Goal: Obtain resource: Download file/media

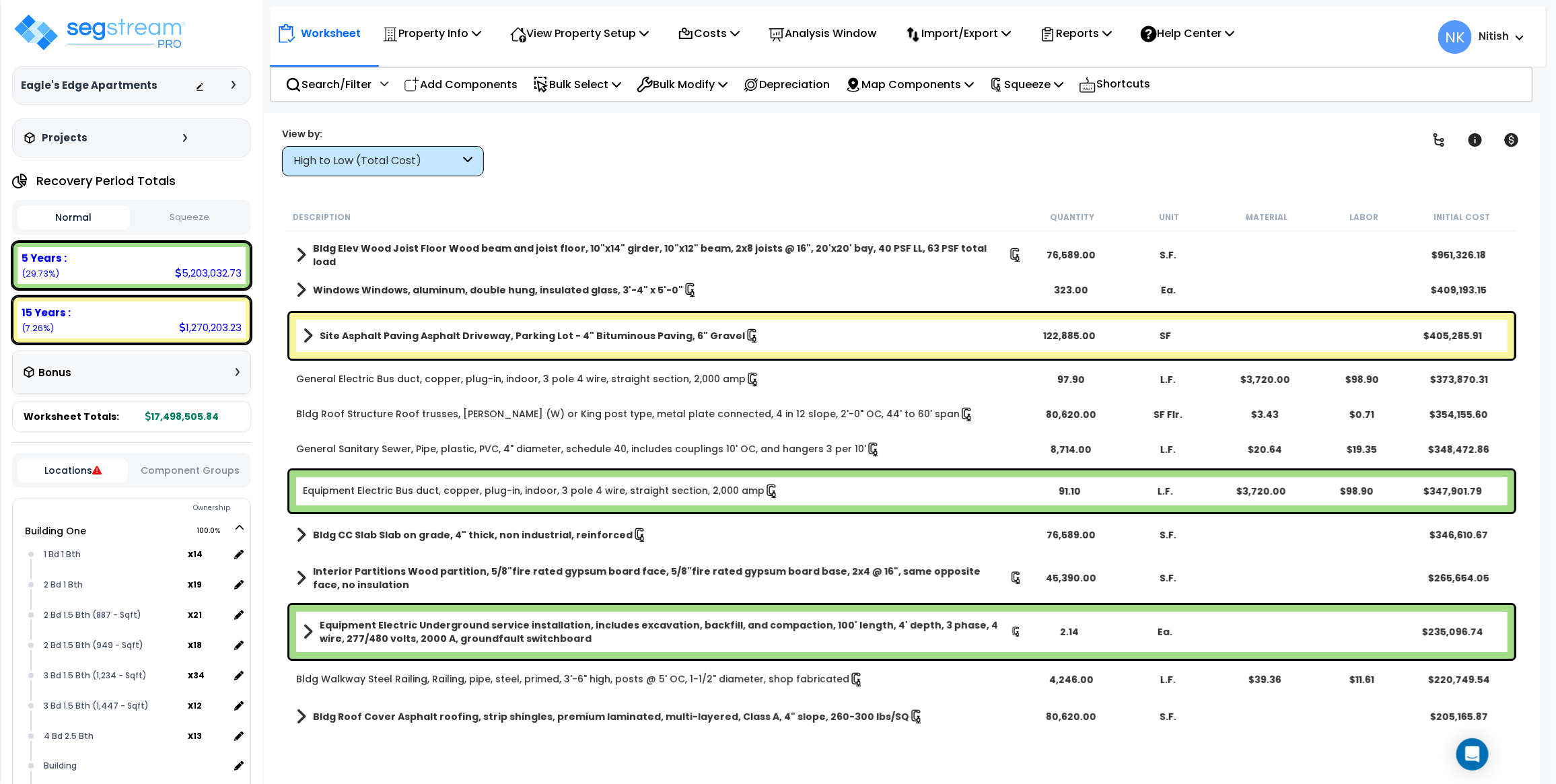
click at [298, 248] on span at bounding box center [301, 254] width 10 height 19
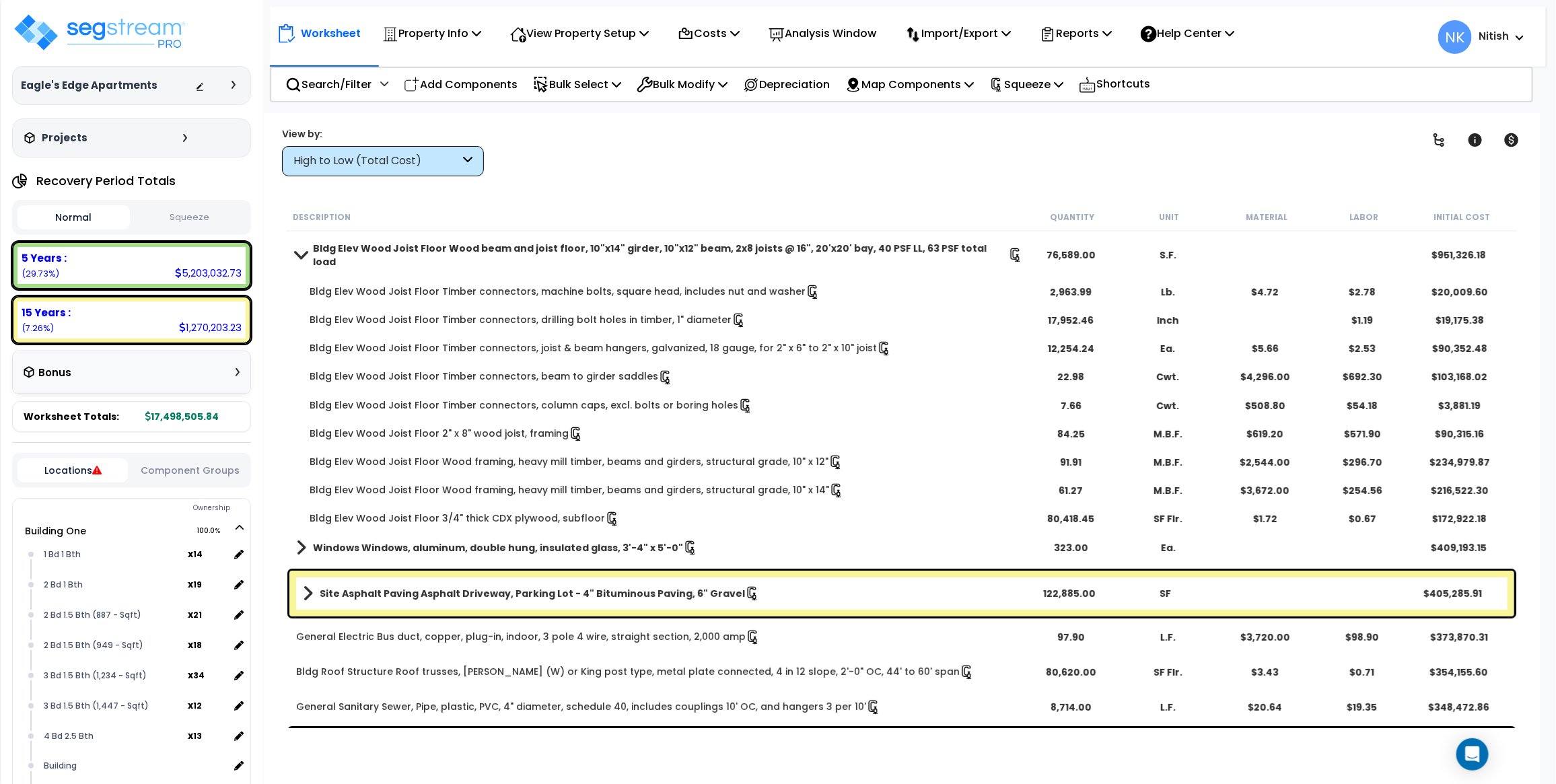
click at [298, 250] on span at bounding box center [301, 254] width 19 height 10
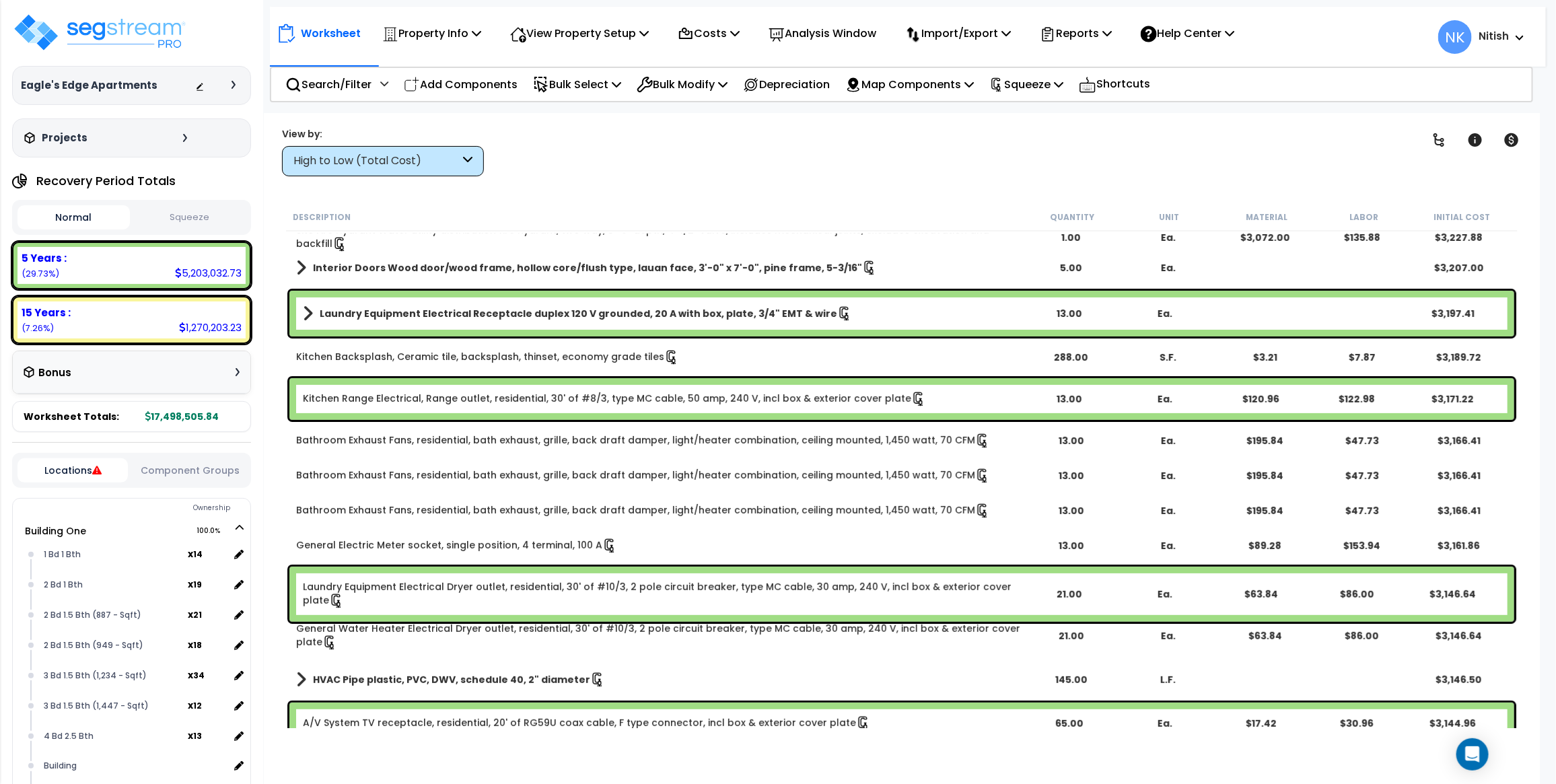
scroll to position [27180, 0]
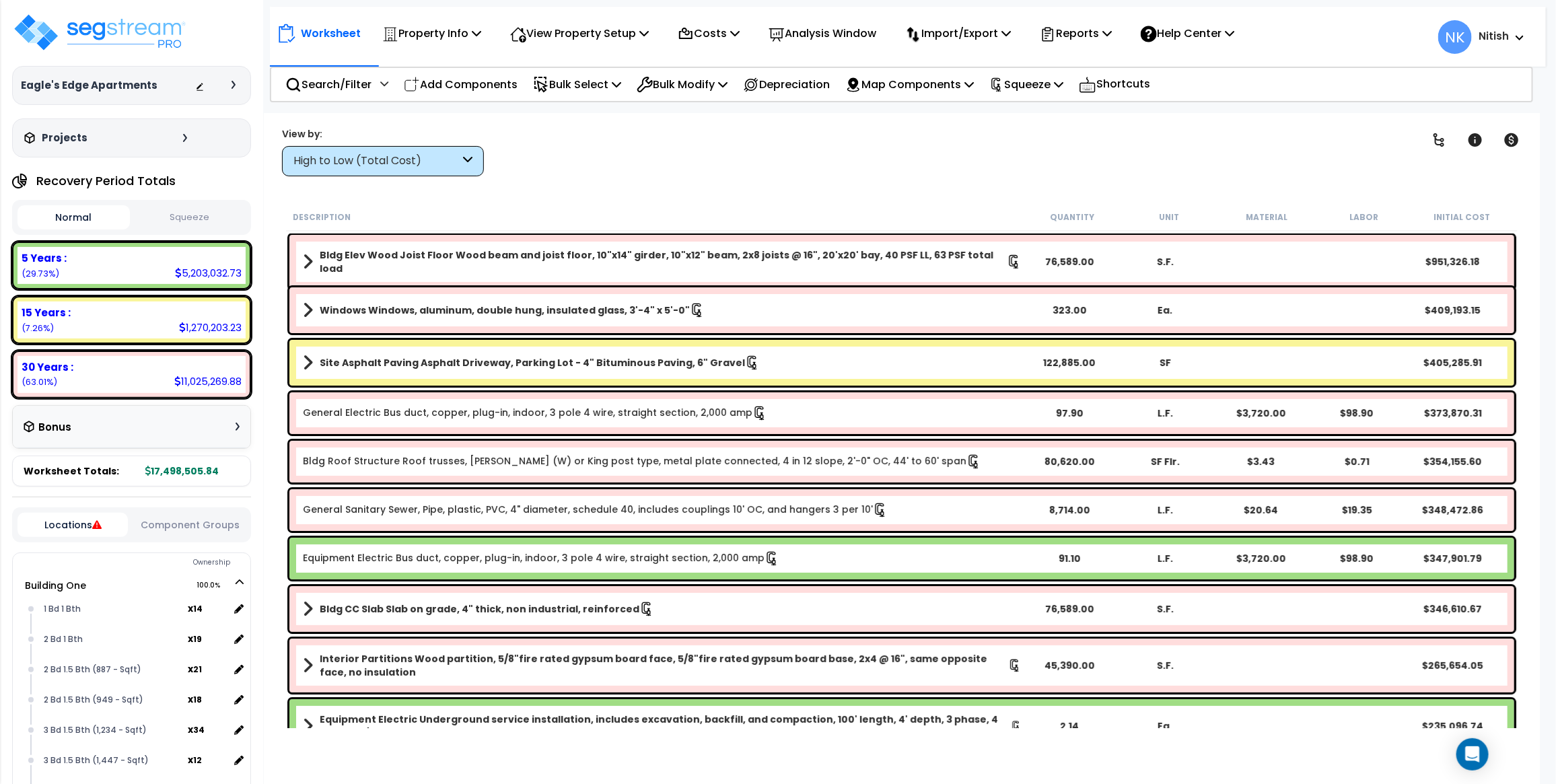
click at [586, 254] on b "Bldg Elev Wood Joist Floor Wood beam and joist floor, 10"x14" girder, 10"x12" b…" at bounding box center [663, 261] width 687 height 27
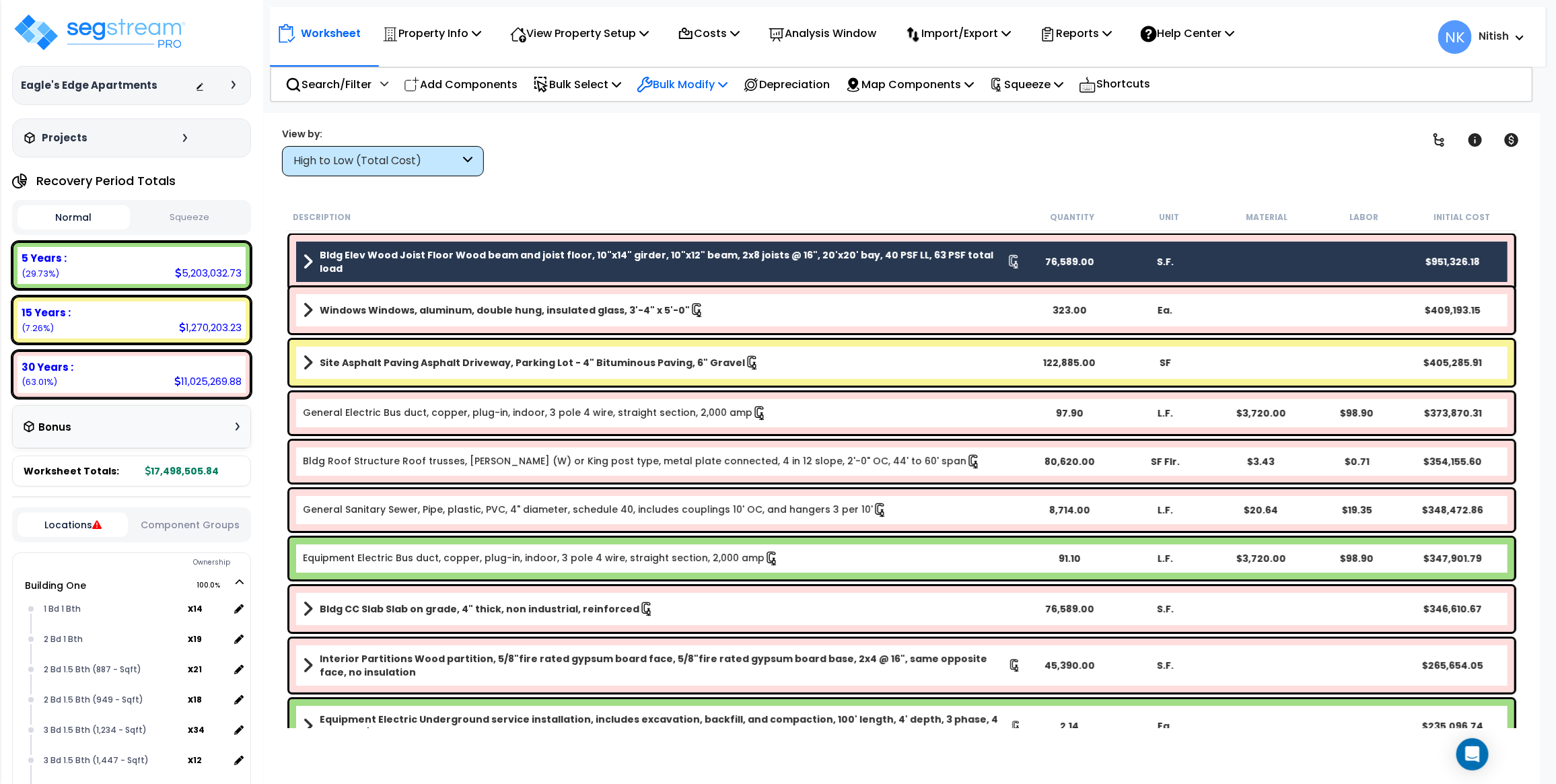
click at [690, 85] on p "Bulk Modify" at bounding box center [682, 84] width 91 height 18
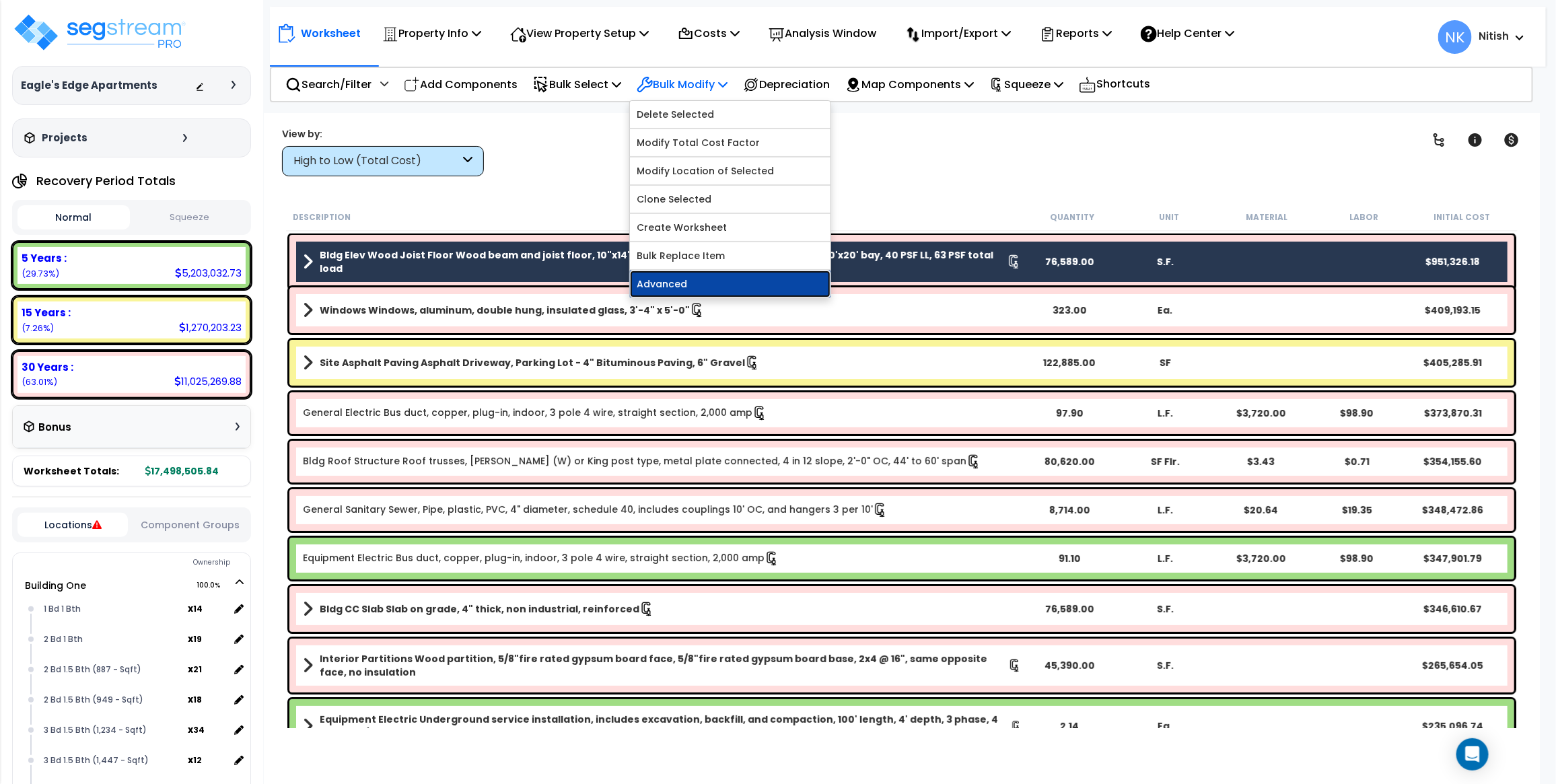
click at [691, 277] on link "Advanced" at bounding box center [730, 283] width 201 height 27
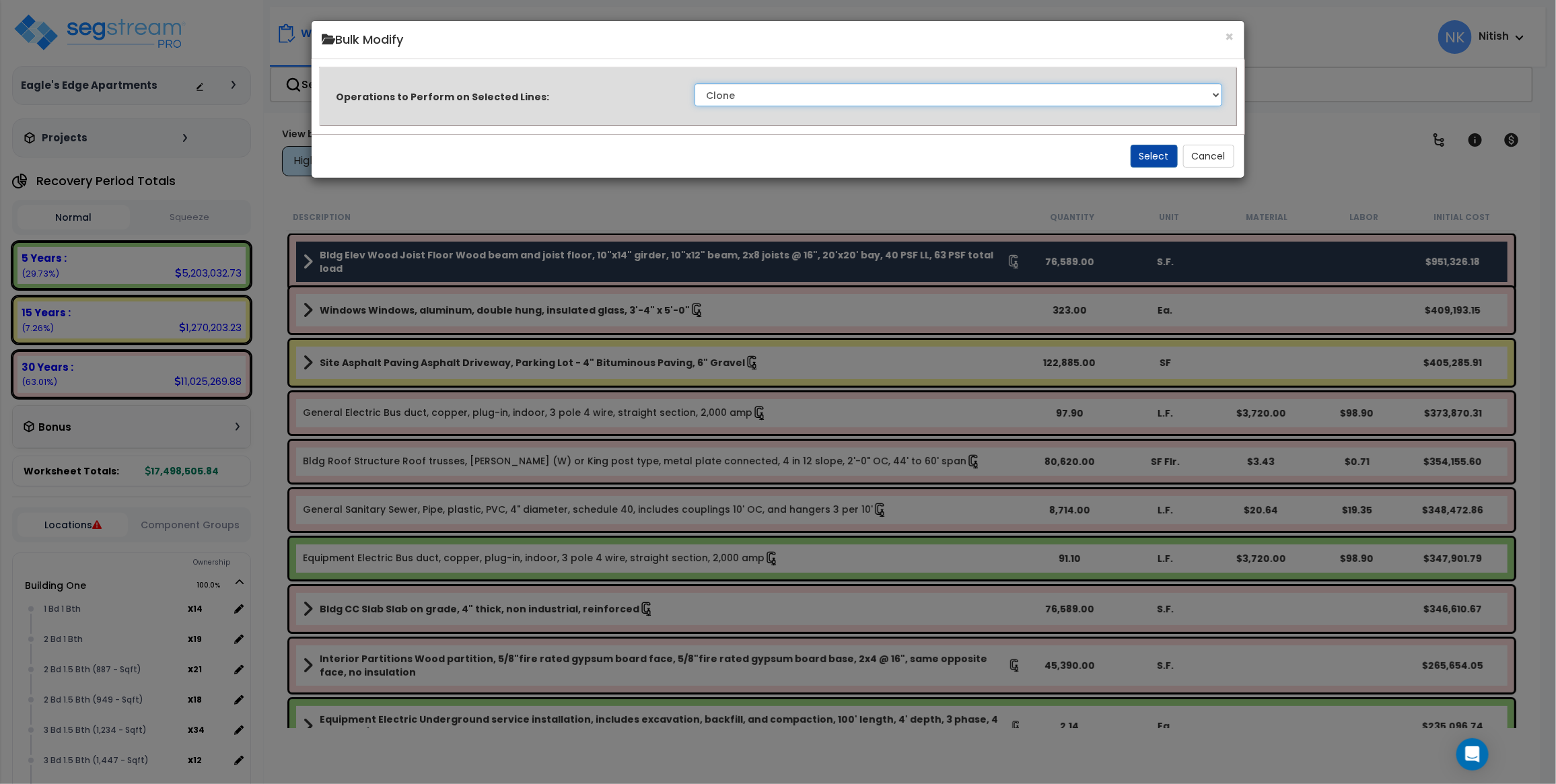
select select "modifyAssetClassMacrs"
click at [694, 84] on select "Clone Delete Delete Zero Quantities Modify Component Group Modify Recovery Peri…" at bounding box center [958, 95] width 527 height 23
click at [1146, 160] on button "Select" at bounding box center [1154, 156] width 47 height 23
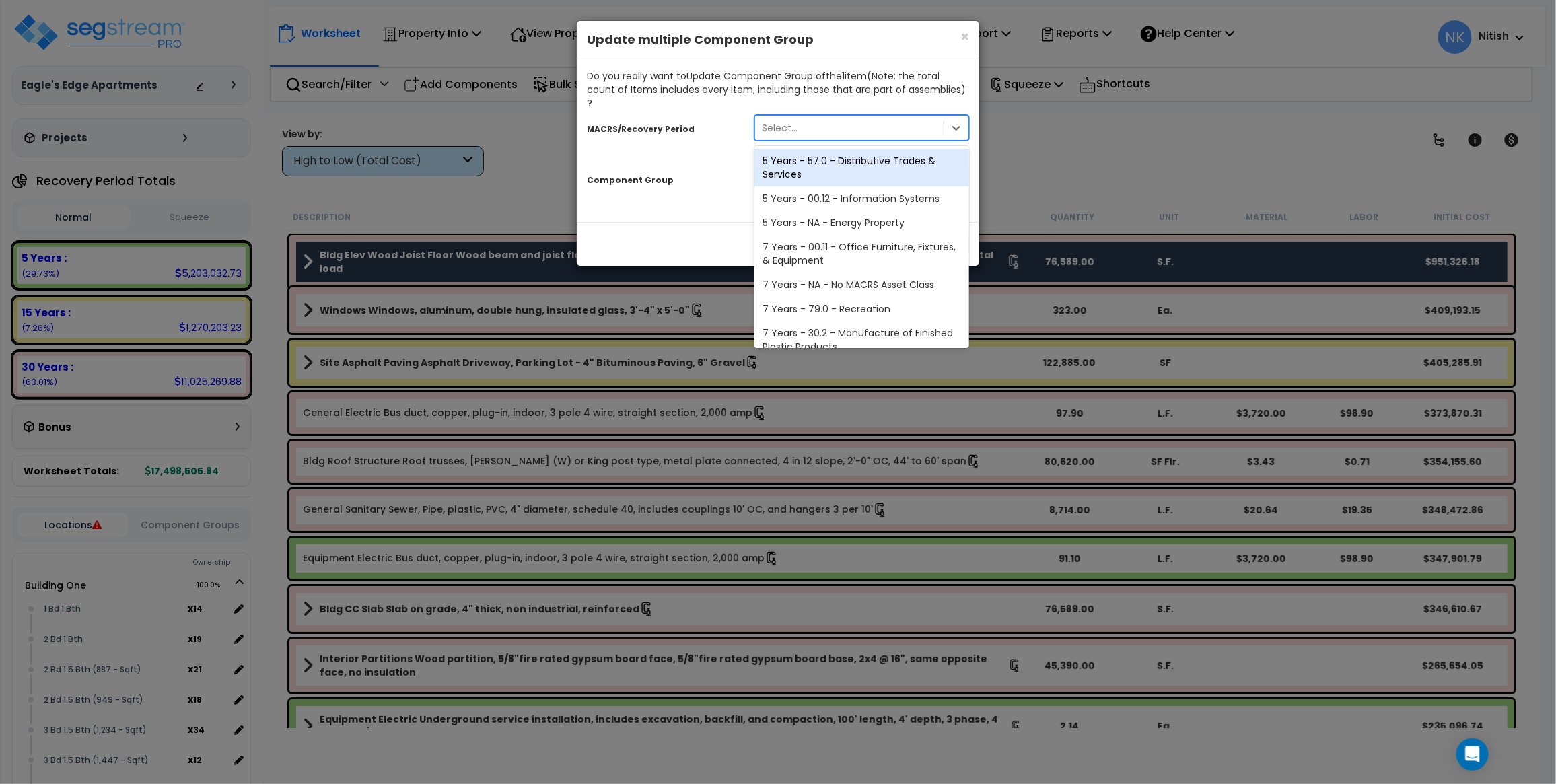
click at [833, 117] on div "Select..." at bounding box center [849, 128] width 188 height 21
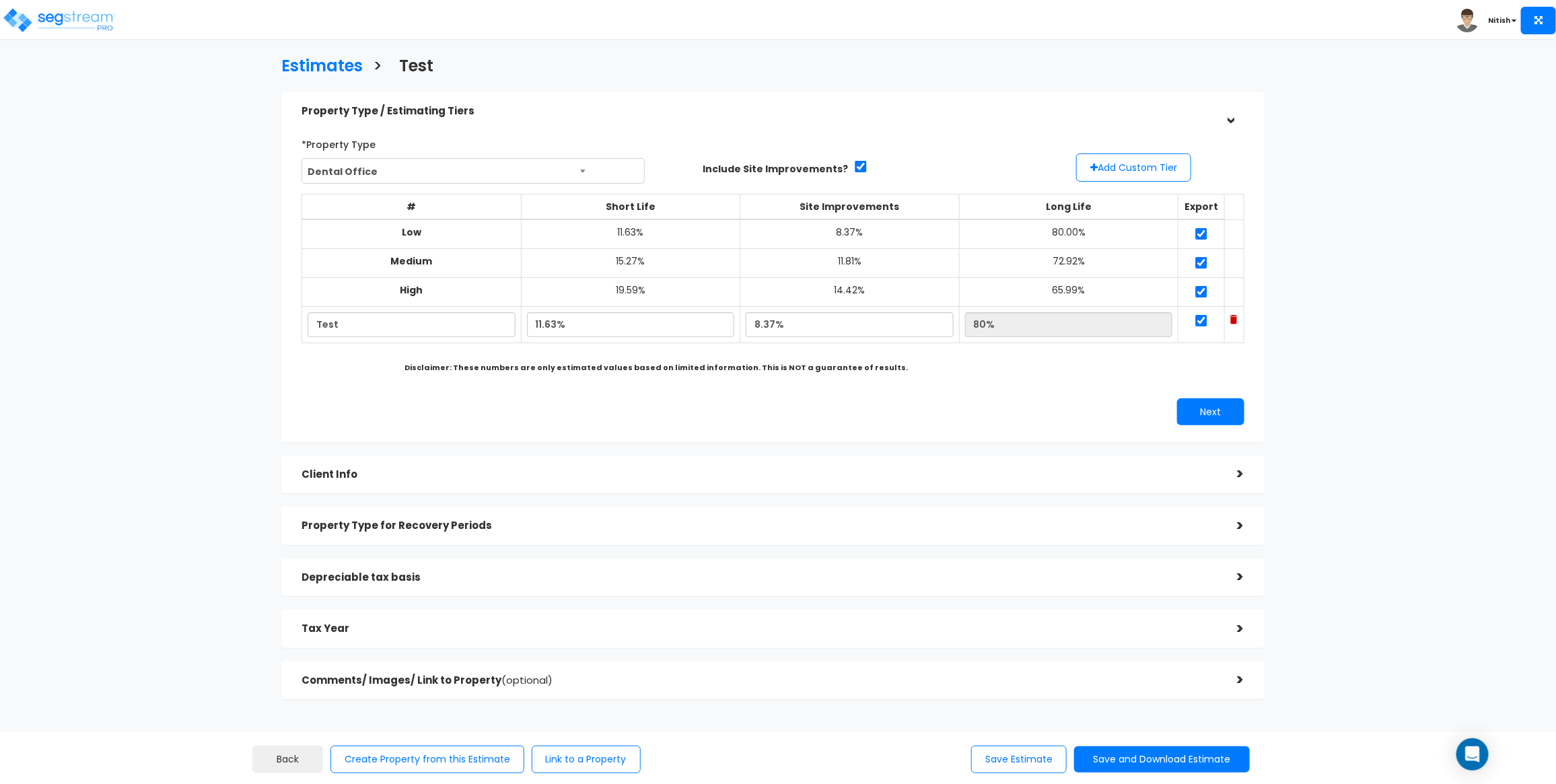
click at [448, 481] on div "Client Info" at bounding box center [759, 475] width 916 height 25
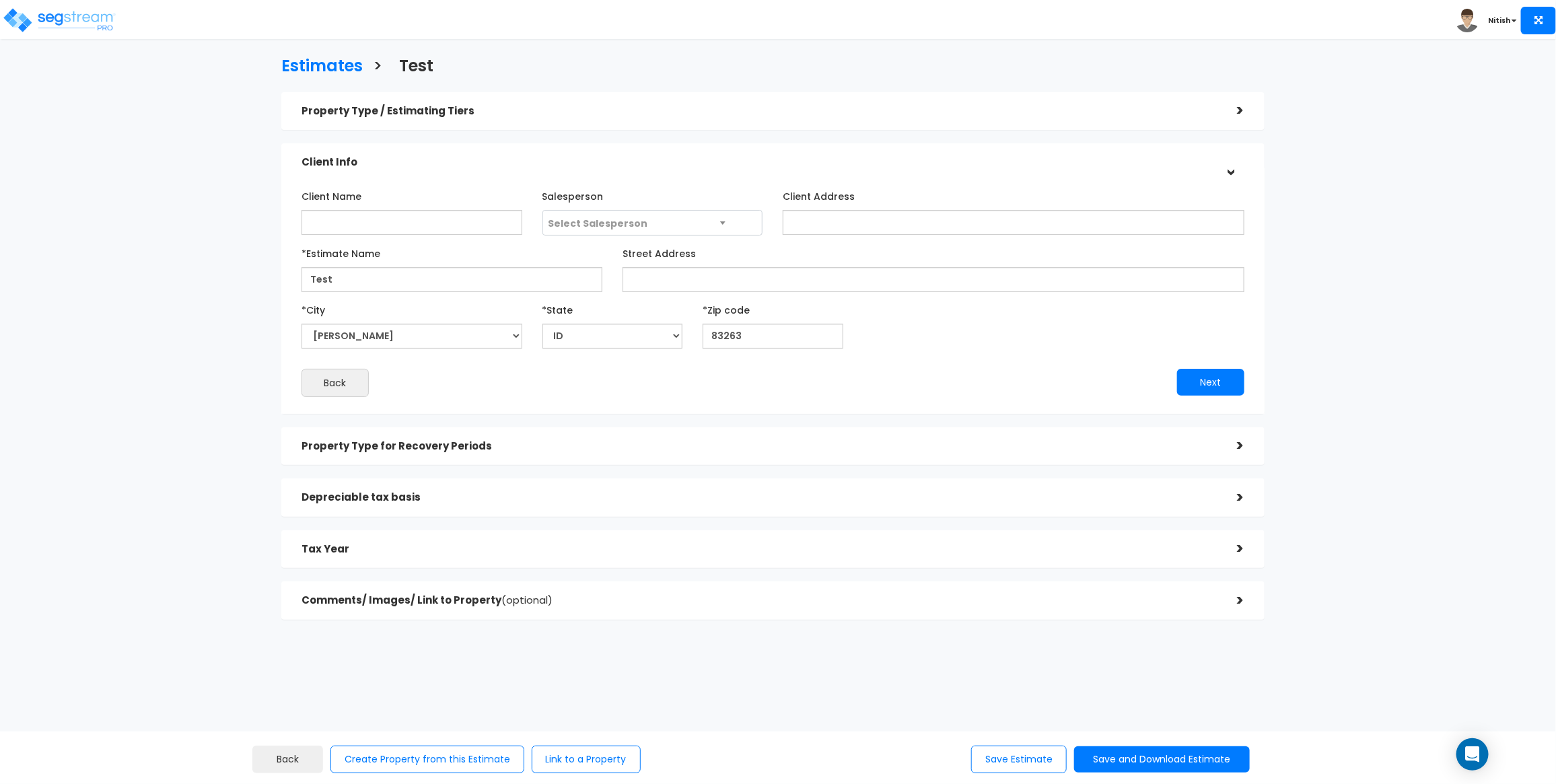
click at [495, 431] on div "Property Type for Recovery Periods >" at bounding box center [773, 446] width 983 height 38
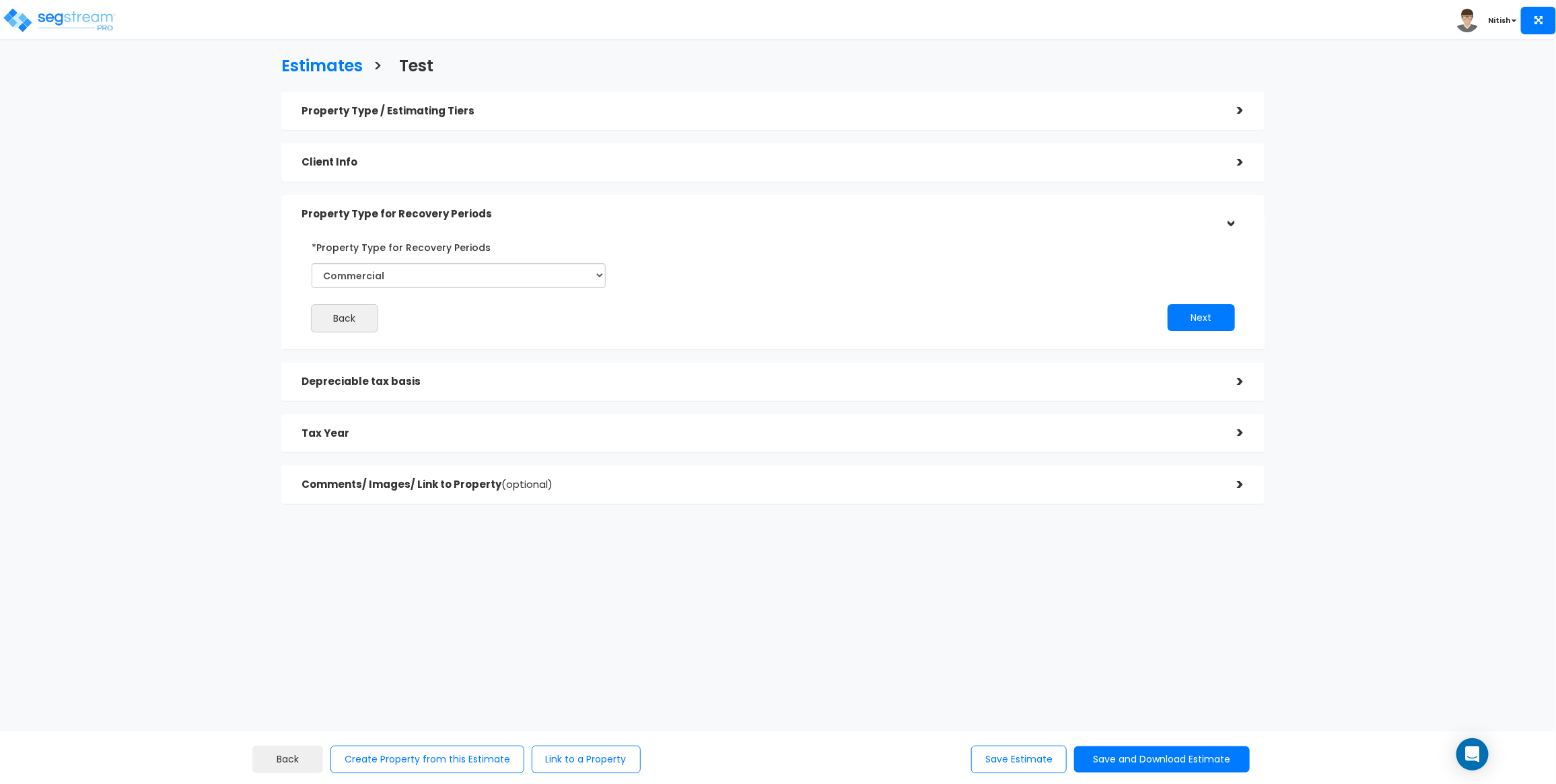
click at [468, 385] on h5 "Depreciable tax basis" at bounding box center [759, 381] width 916 height 11
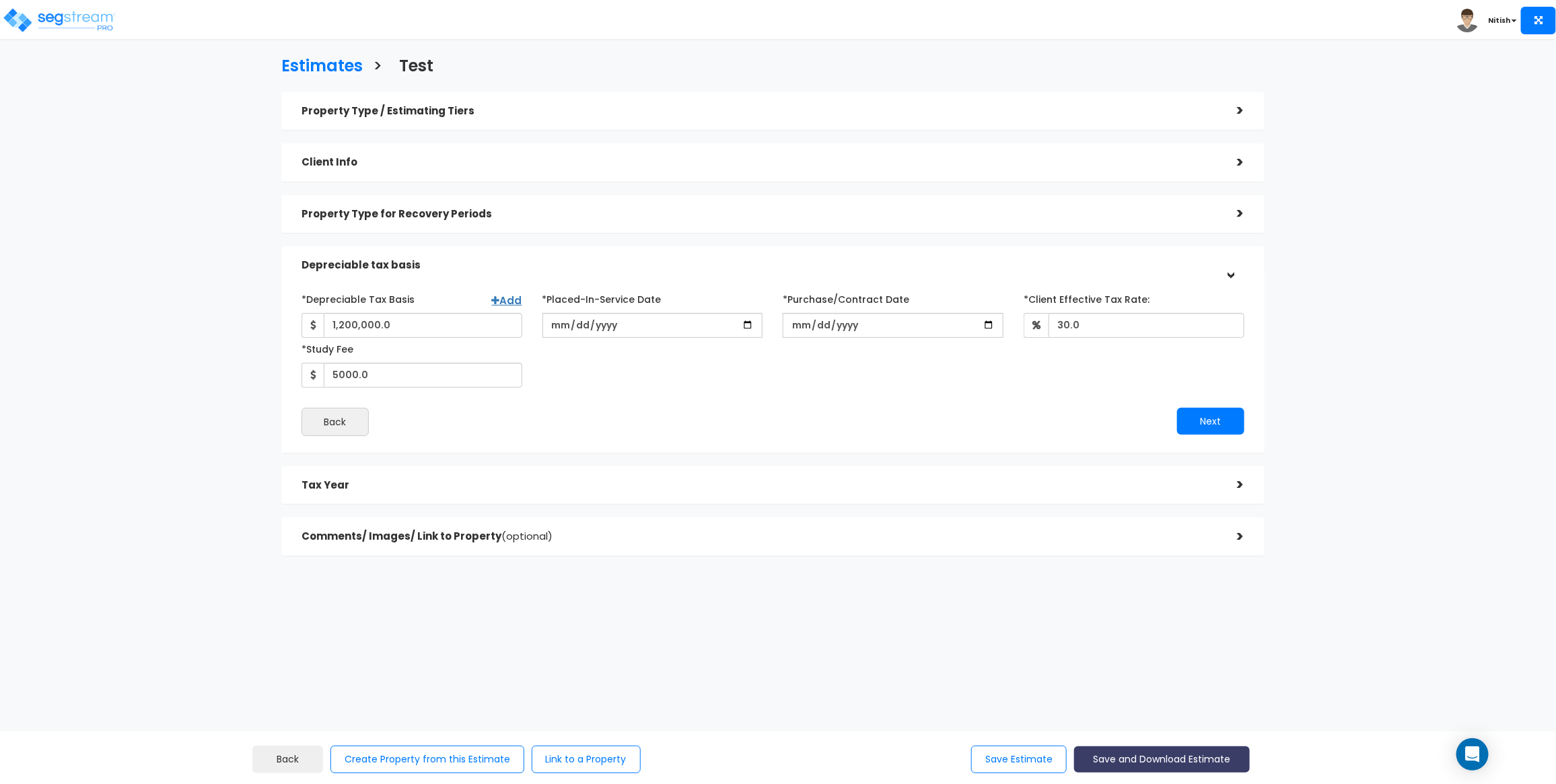
click at [1136, 627] on button "Save and Download Estimate" at bounding box center [1162, 759] width 176 height 27
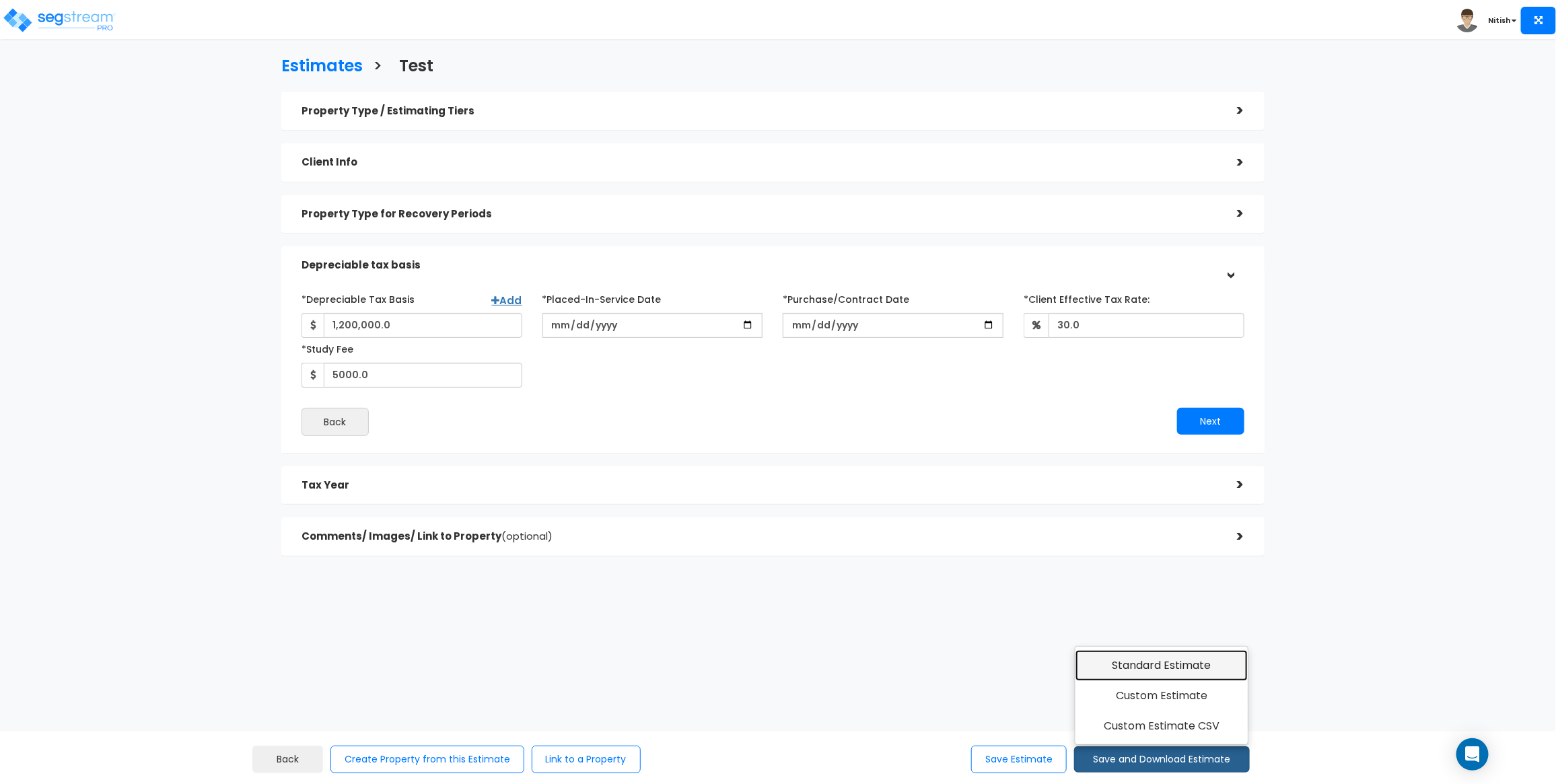
click at [1131, 627] on link "Standard Estimate" at bounding box center [1162, 665] width 173 height 31
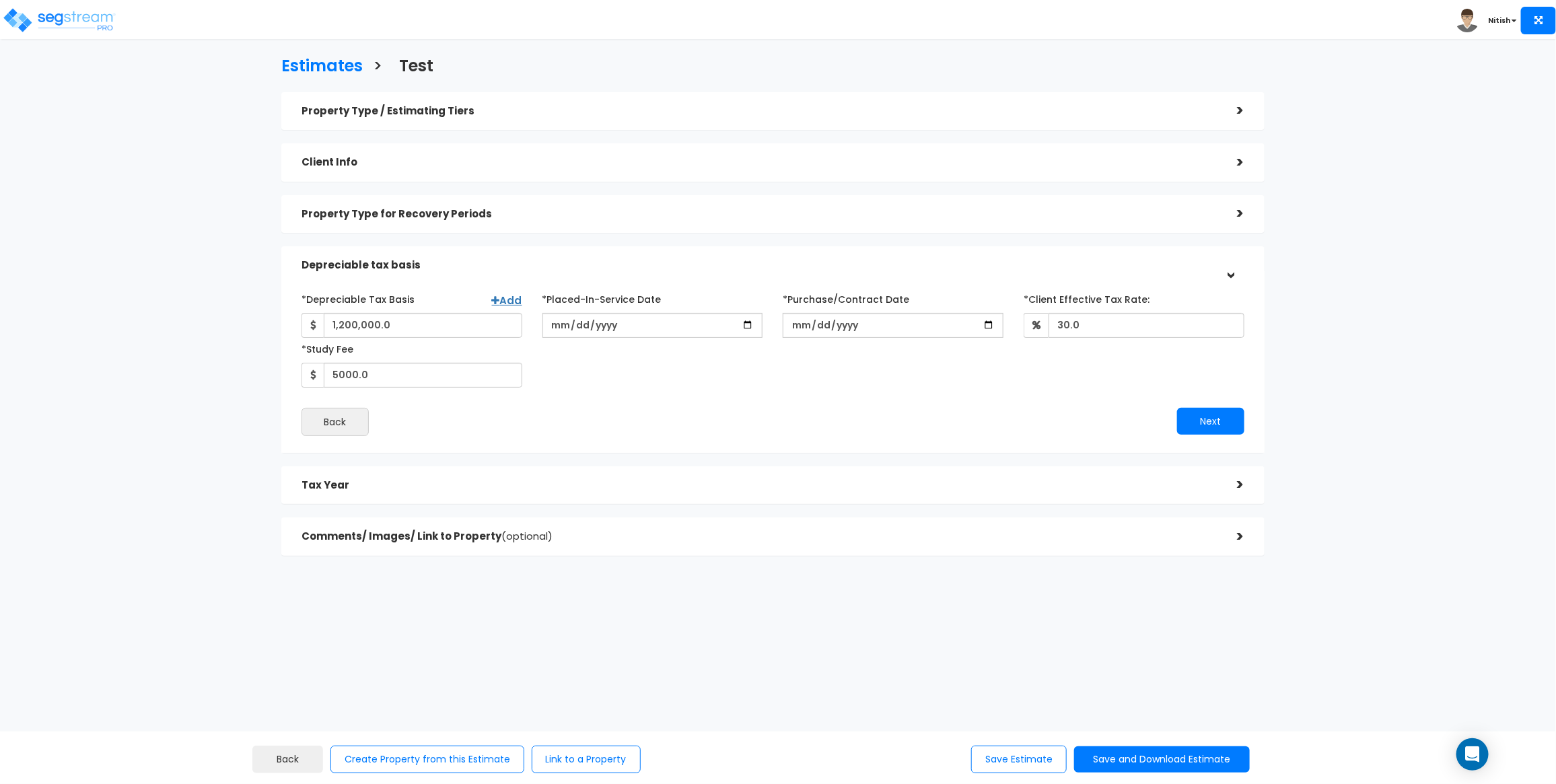
click at [653, 106] on h5 "Property Type / Estimating Tiers" at bounding box center [759, 111] width 916 height 11
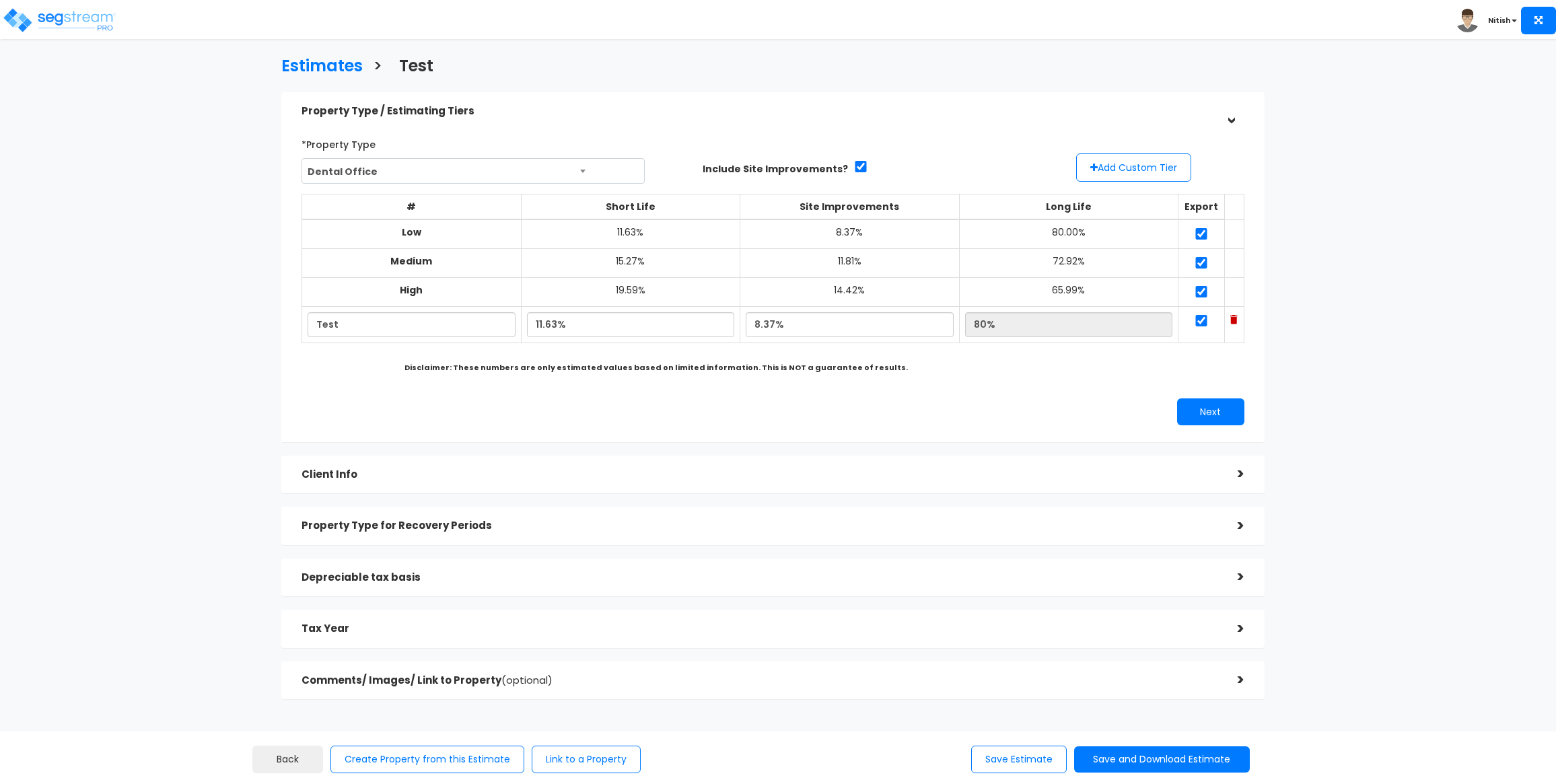
click at [1118, 757] on button "Save and Download Estimate" at bounding box center [1162, 759] width 176 height 27
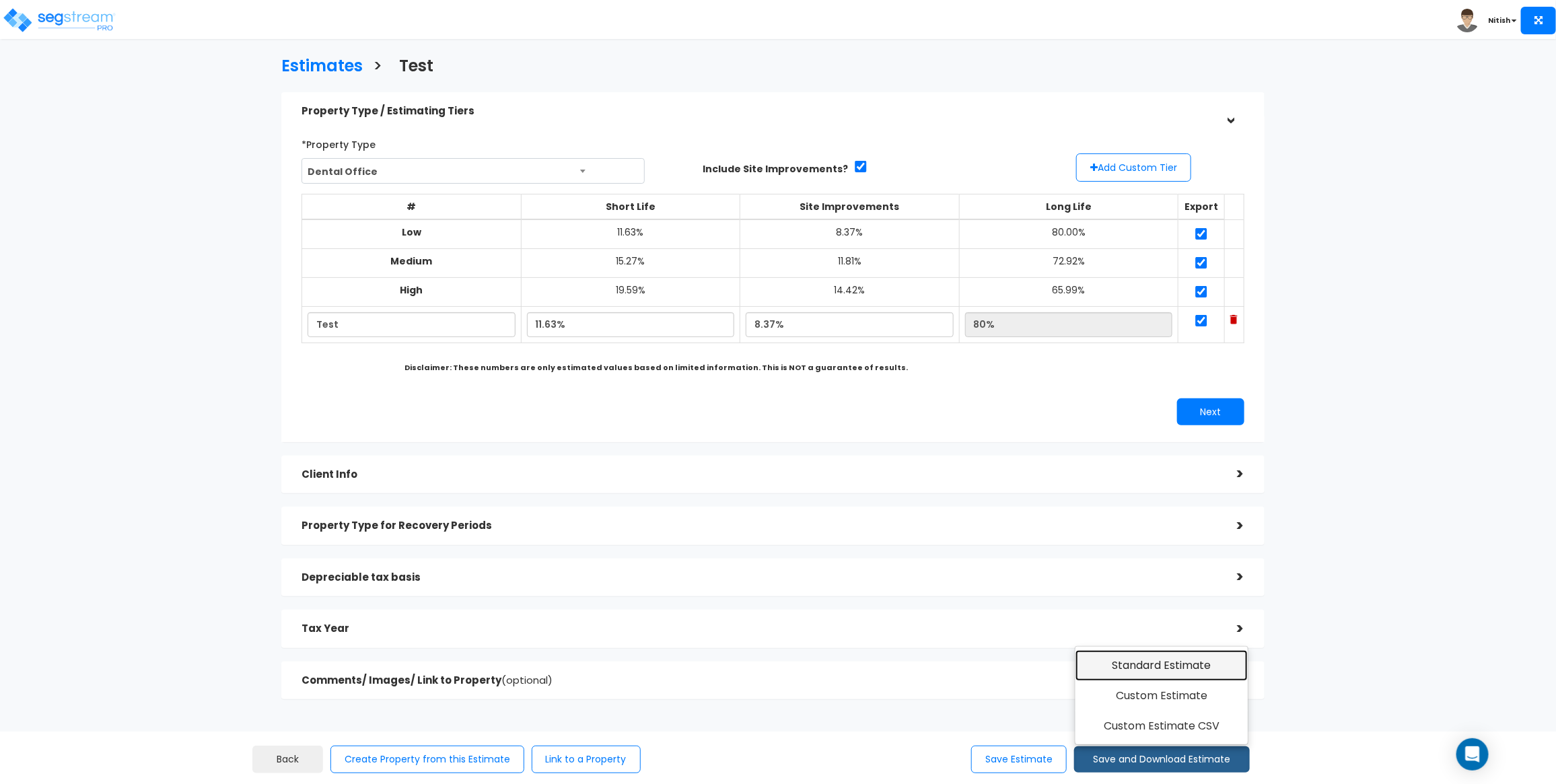
click at [1108, 668] on link "Standard Estimate" at bounding box center [1162, 665] width 173 height 31
